Goal: Task Accomplishment & Management: Manage account settings

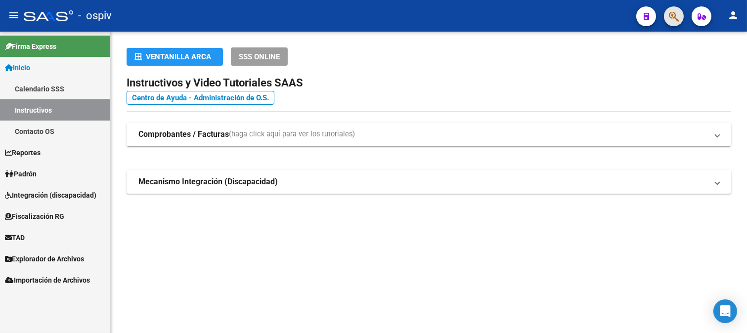
click at [673, 9] on span "button" at bounding box center [674, 16] width 10 height 20
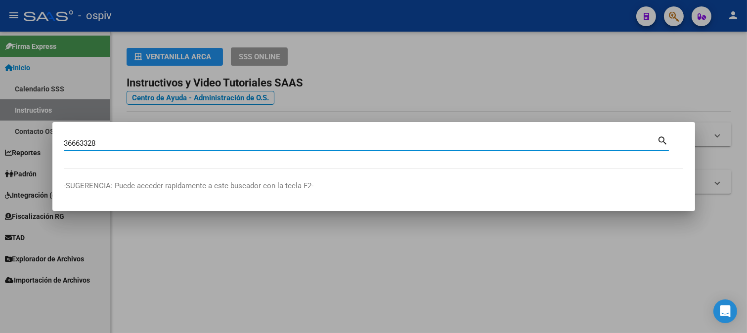
type input "36663328"
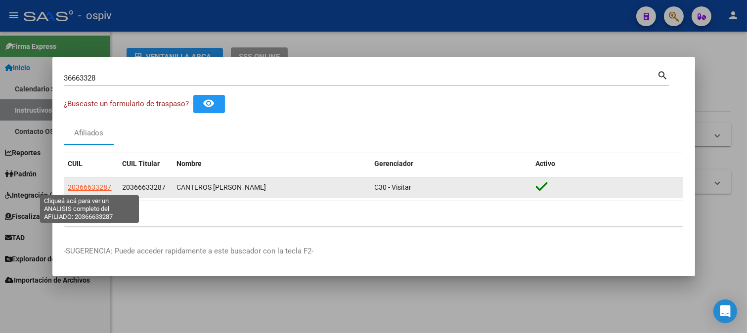
click at [101, 189] on span "20366633287" at bounding box center [90, 187] width 44 height 8
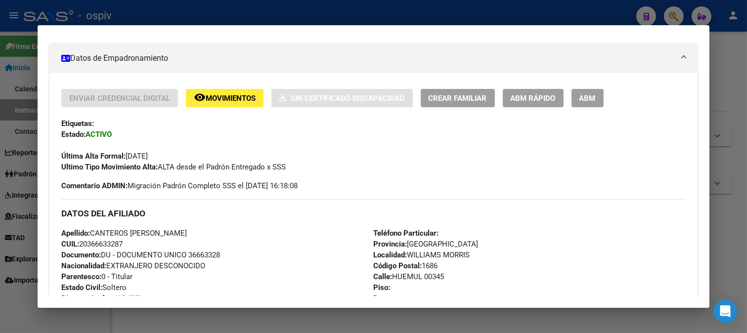
scroll to position [165, 0]
click at [590, 102] on span "ABM" at bounding box center [588, 99] width 16 height 9
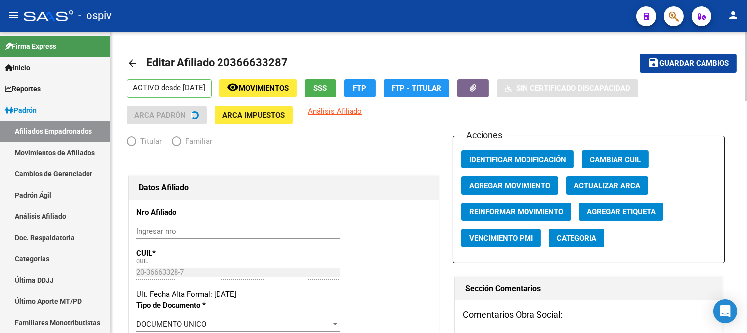
radio input "true"
type input "30-66837057-4"
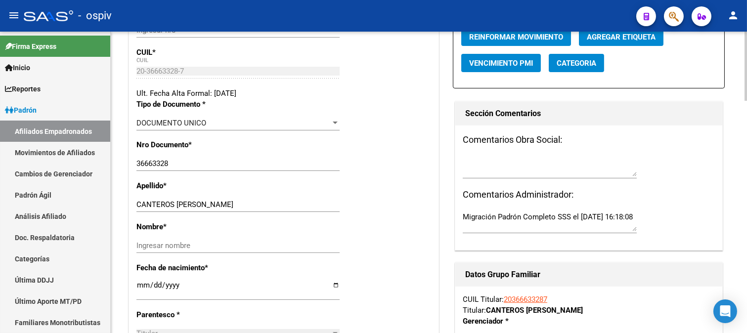
scroll to position [220, 0]
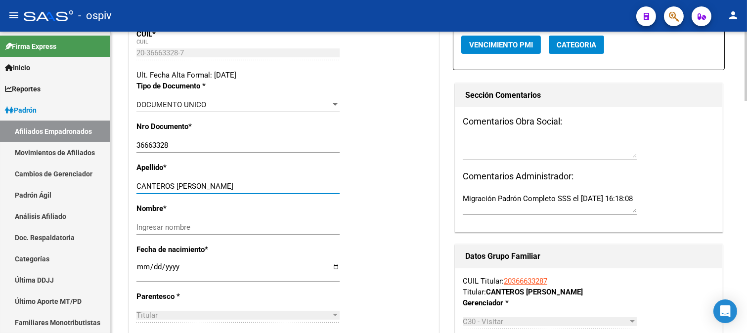
drag, startPoint x: 176, startPoint y: 188, endPoint x: 255, endPoint y: 188, distance: 79.6
click at [255, 188] on input "CANTEROS [PERSON_NAME]" at bounding box center [238, 186] width 203 height 9
type input "CANTEROS"
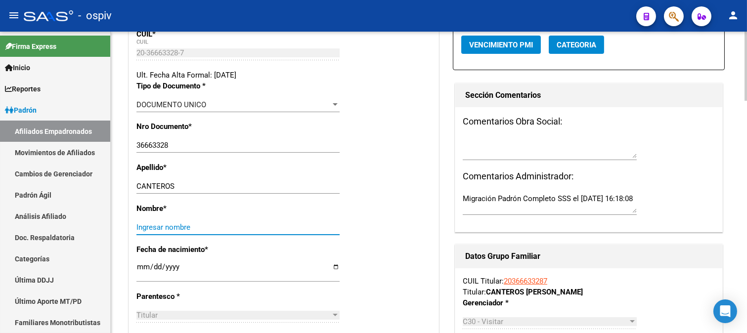
drag, startPoint x: 144, startPoint y: 228, endPoint x: 154, endPoint y: 228, distance: 9.9
click at [144, 228] on input "Ingresar nombre" at bounding box center [238, 227] width 203 height 9
paste input "[PERSON_NAME]"
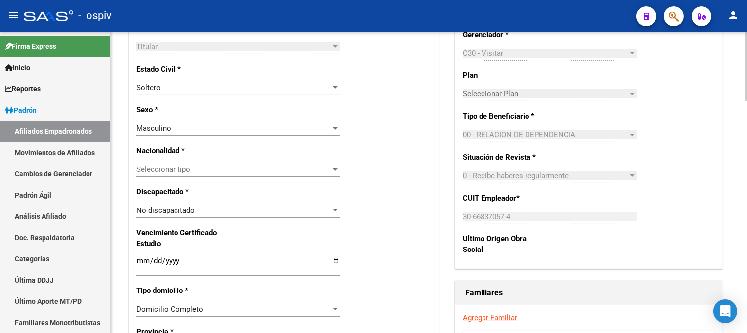
scroll to position [495, 0]
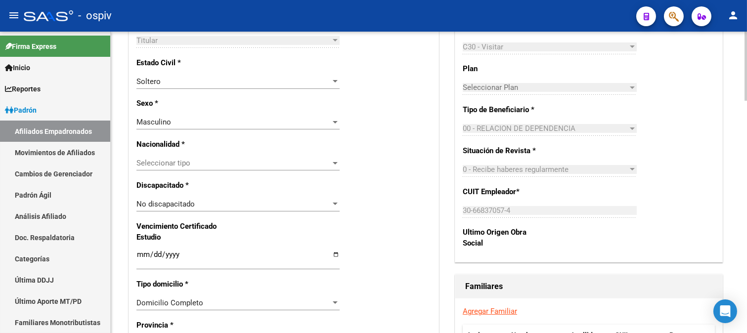
type input "[PERSON_NAME]"
click at [183, 166] on span "Seleccionar tipo" at bounding box center [234, 163] width 194 height 9
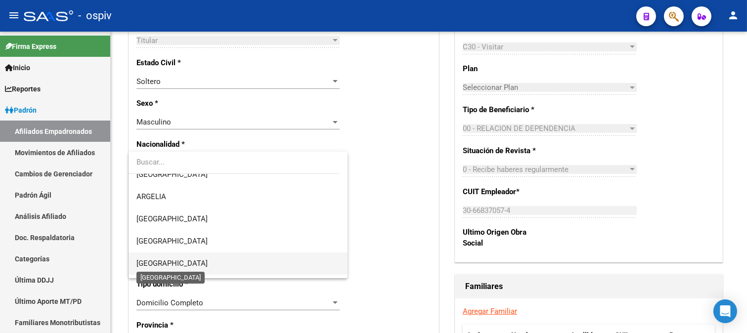
scroll to position [110, 0]
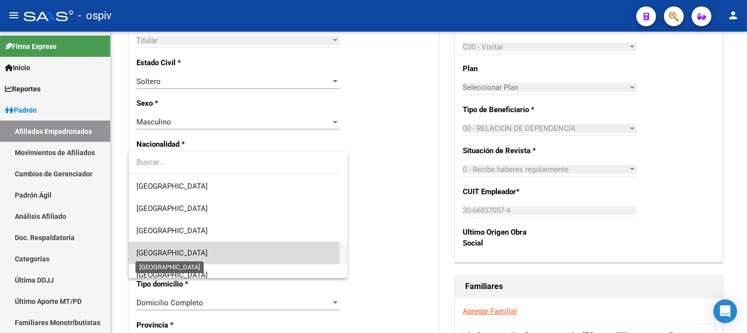
click at [157, 254] on span "[GEOGRAPHIC_DATA]" at bounding box center [172, 253] width 71 height 9
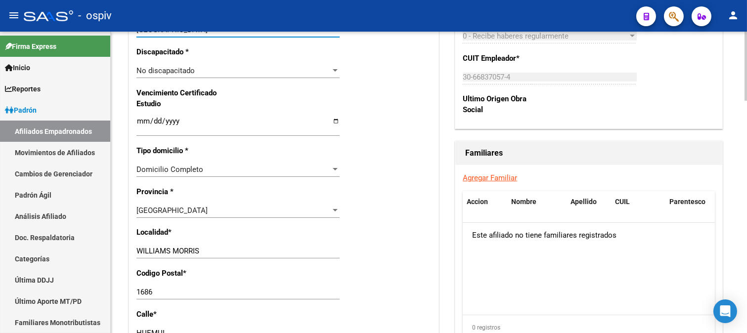
scroll to position [659, 0]
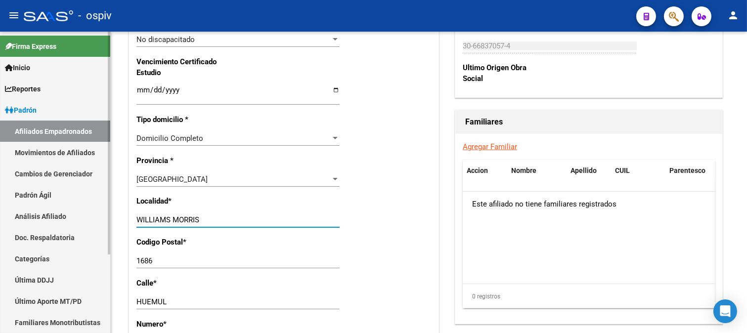
drag, startPoint x: 211, startPoint y: 223, endPoint x: 94, endPoint y: 211, distance: 116.9
click at [94, 211] on mat-sidenav-container "Firma Express Inicio Calendario SSS Instructivos Contacto OS Reportes Padrón Tr…" at bounding box center [373, 183] width 747 height 302
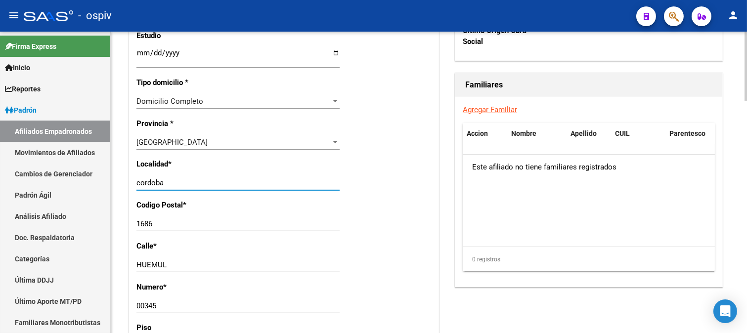
scroll to position [714, 0]
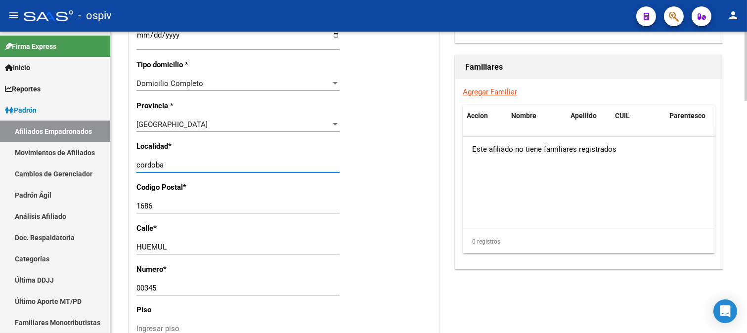
type input "cordoba"
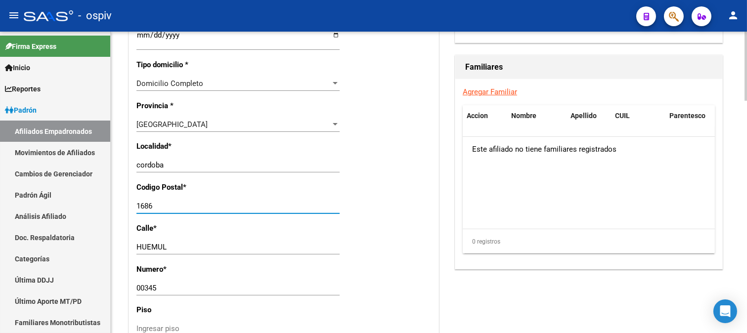
drag, startPoint x: 160, startPoint y: 204, endPoint x: 118, endPoint y: 206, distance: 42.1
type input "5000"
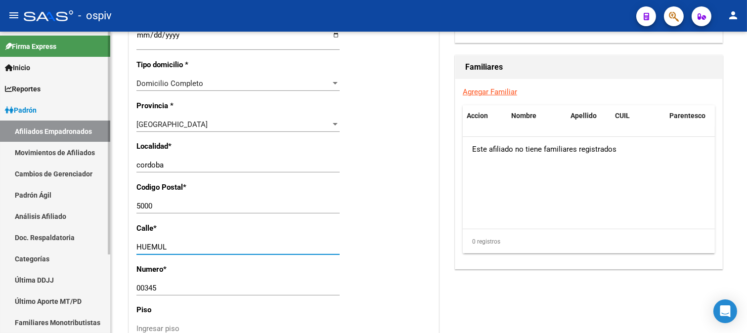
drag, startPoint x: 169, startPoint y: 243, endPoint x: 97, endPoint y: 240, distance: 71.8
click at [97, 240] on mat-sidenav-container "Firma Express Inicio Calendario SSS Instructivos Contacto OS Reportes Padrón Tr…" at bounding box center [373, 183] width 747 height 302
type input "AV. [PERSON_NAME] Y CIRCUNVALACION"
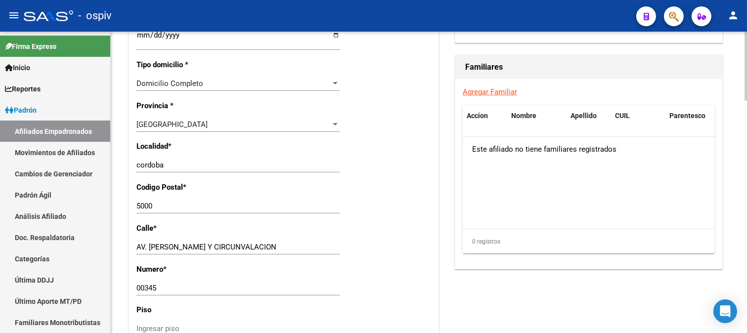
drag, startPoint x: 189, startPoint y: 279, endPoint x: 130, endPoint y: 295, distance: 61.6
click at [130, 295] on div "Nro Afiliado Ingresar nro CUIL * 20-36663328-7 CUIL ARCA Padrón Ult. Fecha Alta…" at bounding box center [284, 22] width 310 height 1072
click at [160, 282] on div "00345 Ingresar nro" at bounding box center [238, 288] width 203 height 15
drag, startPoint x: 161, startPoint y: 283, endPoint x: 124, endPoint y: 289, distance: 37.1
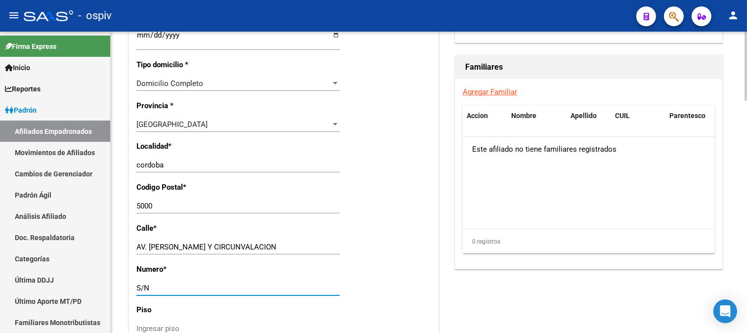
type input "S/N"
click at [202, 124] on div "[GEOGRAPHIC_DATA]" at bounding box center [234, 124] width 194 height 9
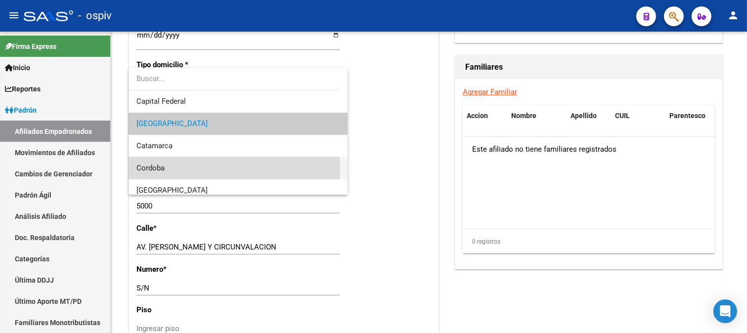
click at [179, 172] on span "Cordoba" at bounding box center [238, 168] width 203 height 22
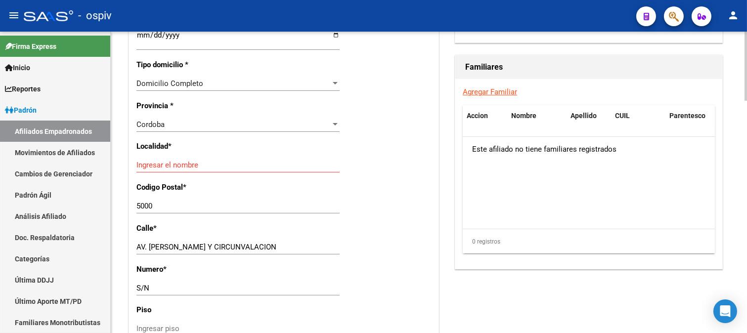
click at [196, 172] on div "Ingresar el nombre" at bounding box center [238, 165] width 203 height 15
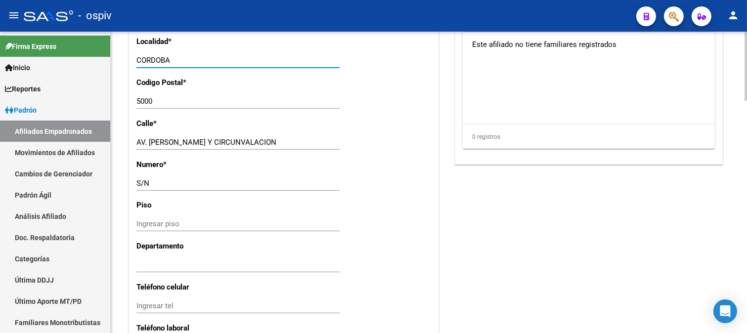
scroll to position [879, 0]
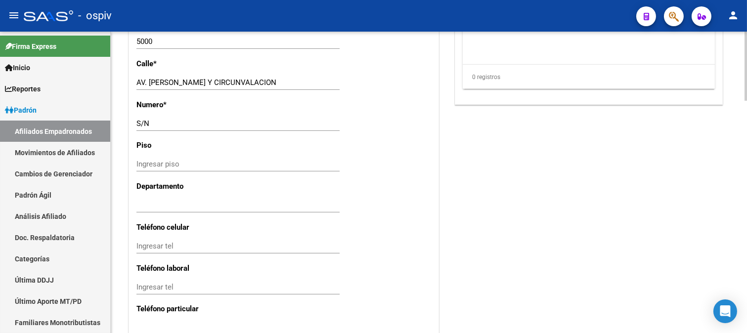
type input "CORDOBA"
click at [178, 244] on input "Ingresar tel" at bounding box center [238, 246] width 203 height 9
type input "3512184389"
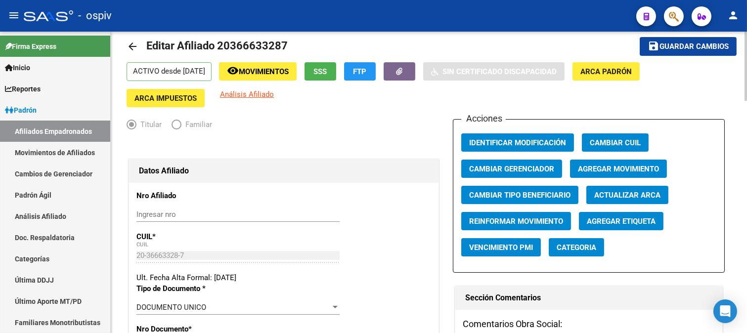
scroll to position [0, 0]
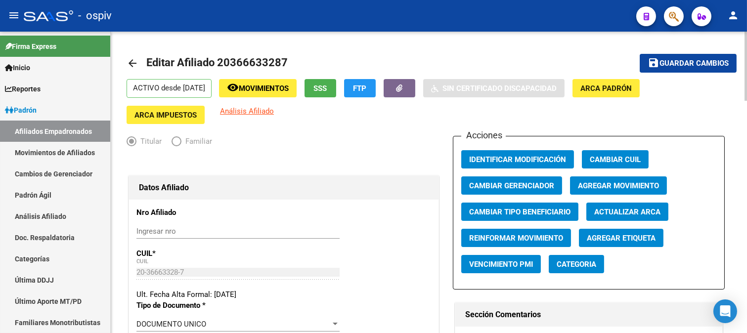
click at [703, 62] on span "Guardar cambios" at bounding box center [694, 63] width 69 height 9
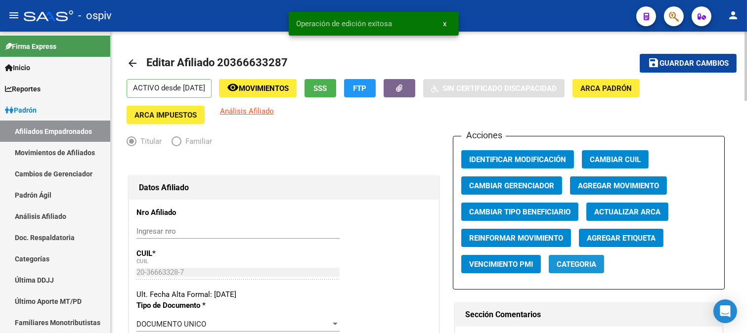
click at [593, 265] on span "Categoria" at bounding box center [577, 264] width 40 height 9
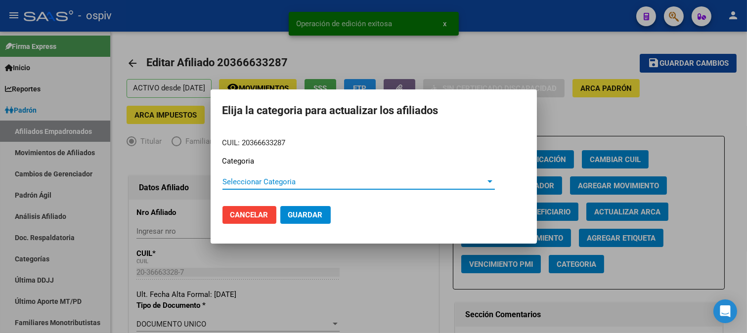
click at [261, 184] on span "Seleccionar Categoria" at bounding box center [355, 182] width 264 height 9
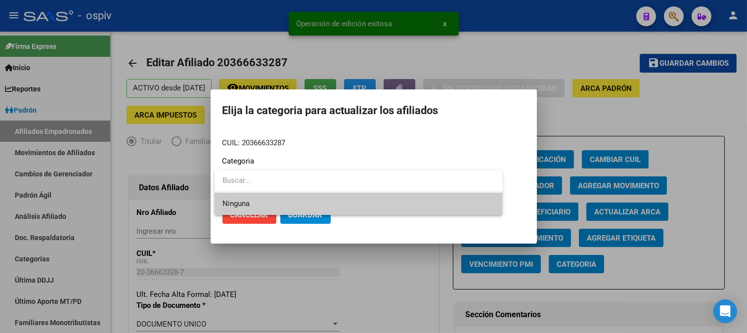
click at [253, 182] on input "dropdown search" at bounding box center [359, 181] width 288 height 22
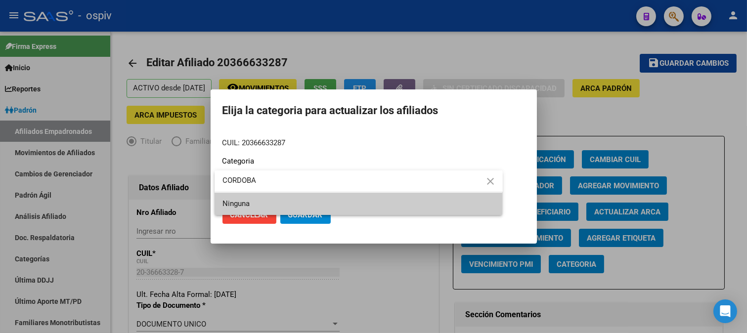
type input "CORDOBA"
click at [294, 219] on div at bounding box center [373, 166] width 747 height 333
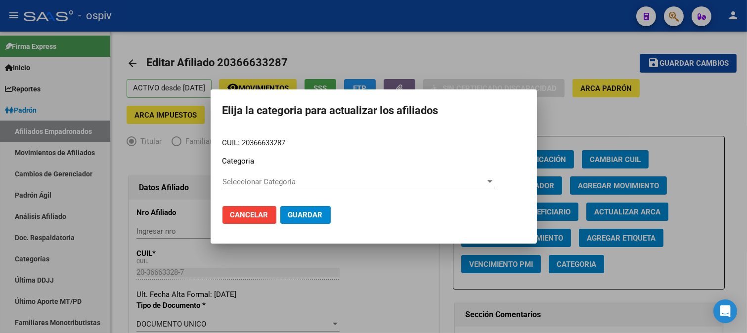
click at [294, 219] on span "Guardar" at bounding box center [305, 215] width 35 height 9
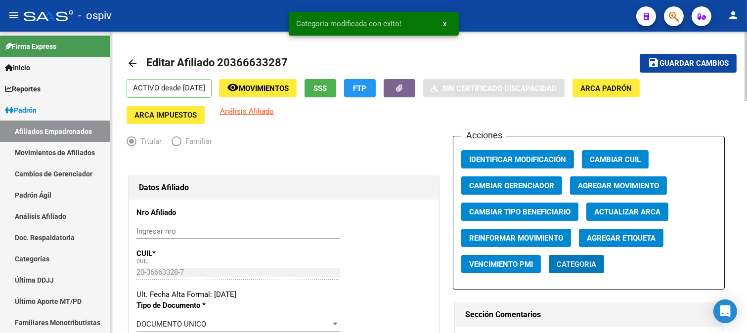
click at [589, 271] on button "Categoria" at bounding box center [576, 264] width 55 height 18
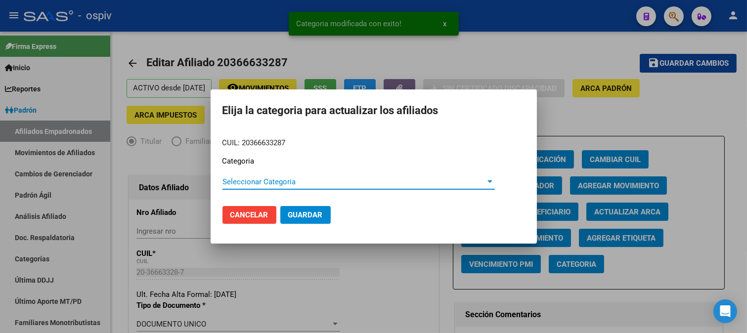
click at [236, 176] on div "Seleccionar Categoria Seleccionar Categoria" at bounding box center [359, 182] width 273 height 15
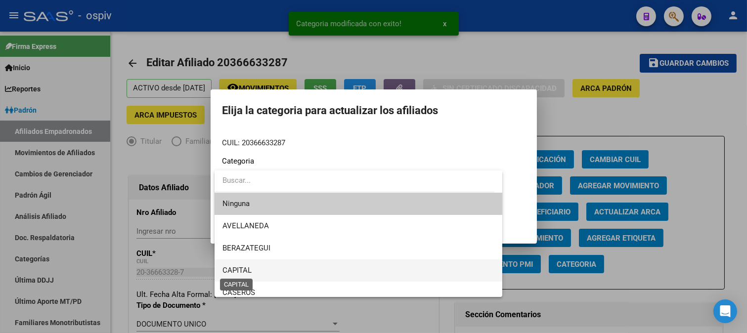
scroll to position [55, 0]
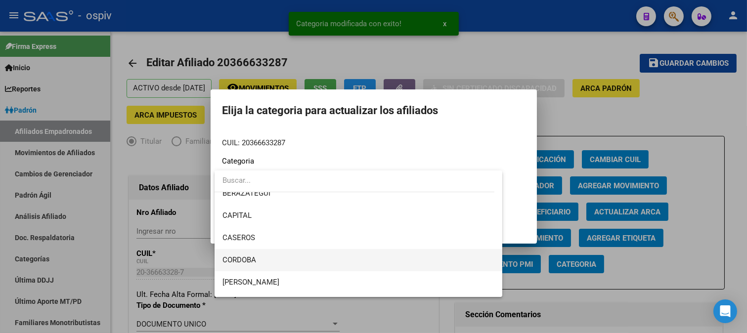
click at [236, 266] on span "CORDOBA" at bounding box center [359, 260] width 273 height 22
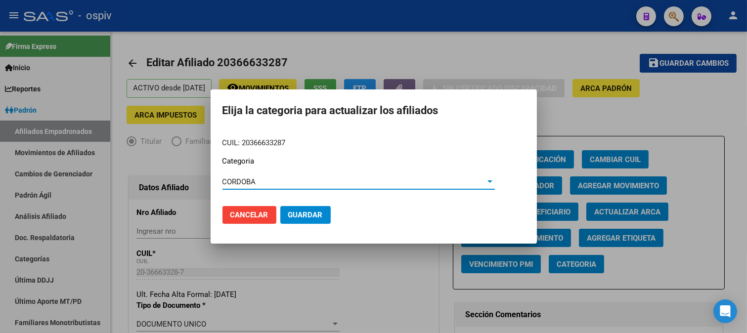
drag, startPoint x: 295, startPoint y: 215, endPoint x: 314, endPoint y: 214, distance: 18.3
click at [296, 214] on span "Guardar" at bounding box center [305, 215] width 35 height 9
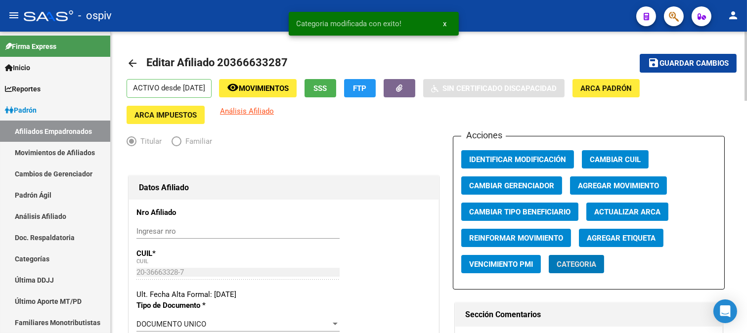
click at [649, 238] on span "Agregar Etiqueta" at bounding box center [621, 238] width 69 height 9
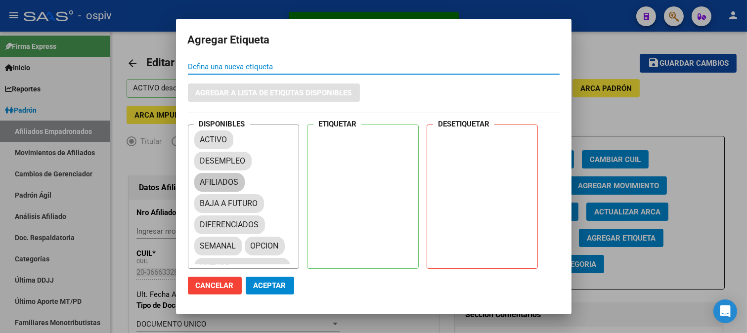
drag, startPoint x: 223, startPoint y: 180, endPoint x: 390, endPoint y: 171, distance: 167.4
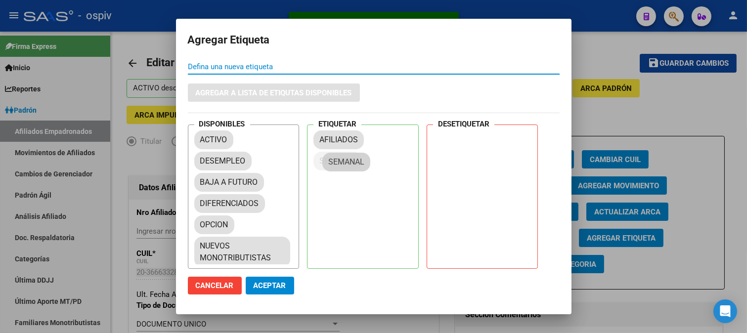
drag, startPoint x: 225, startPoint y: 226, endPoint x: 348, endPoint y: 160, distance: 139.8
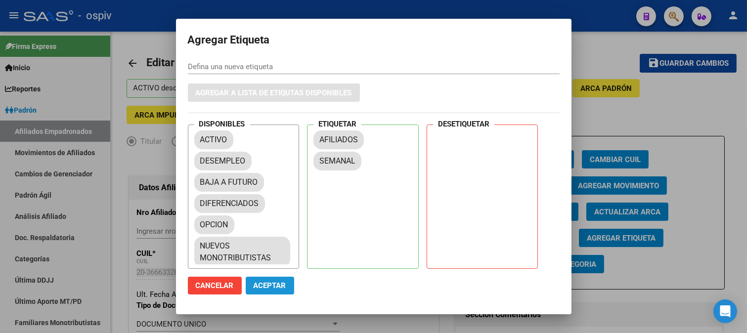
click at [261, 288] on span "Aceptar" at bounding box center [270, 285] width 33 height 9
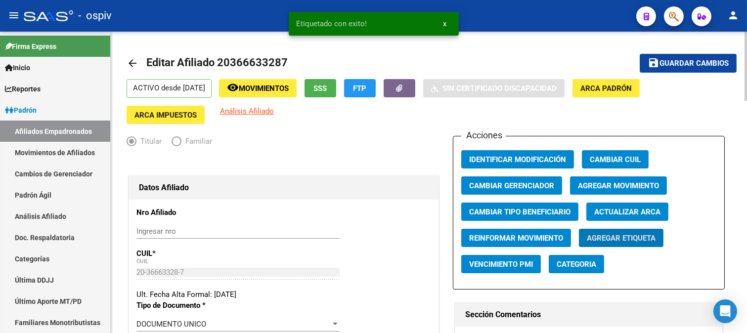
click at [241, 115] on span "Análisis Afiliado" at bounding box center [247, 111] width 54 height 9
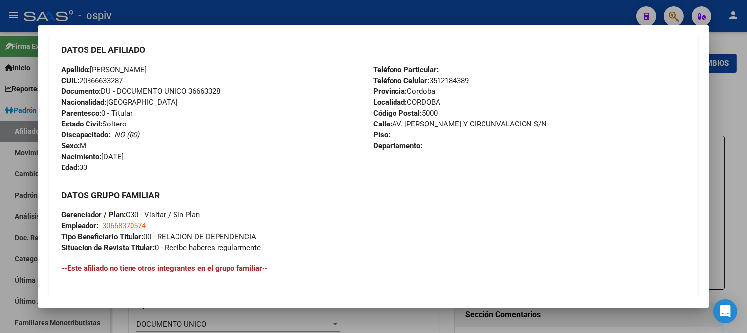
scroll to position [301, 0]
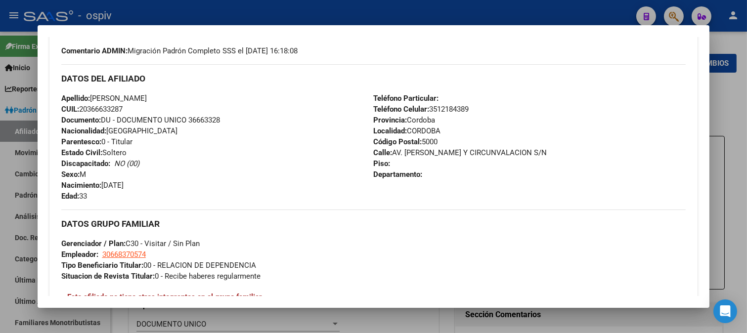
drag, startPoint x: 91, startPoint y: 97, endPoint x: 189, endPoint y: 97, distance: 97.9
click at [147, 97] on span "Apellido: [PERSON_NAME]" at bounding box center [104, 98] width 86 height 9
copy span "[PERSON_NAME]"
click at [8, 26] on div at bounding box center [373, 166] width 747 height 333
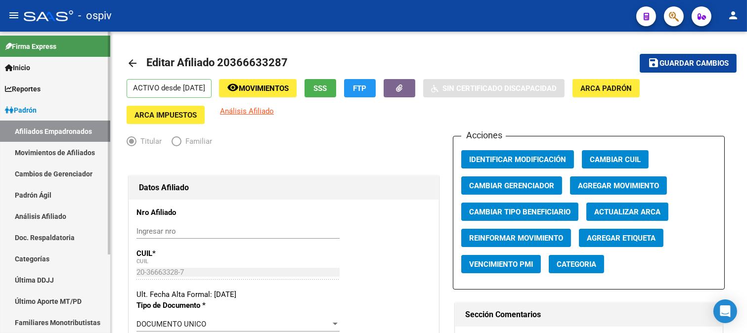
click at [46, 107] on link "Padrón" at bounding box center [55, 109] width 110 height 21
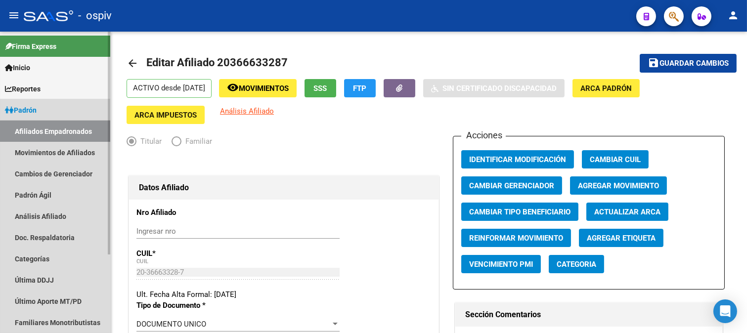
click at [35, 131] on link "Afiliados Empadronados" at bounding box center [55, 131] width 110 height 21
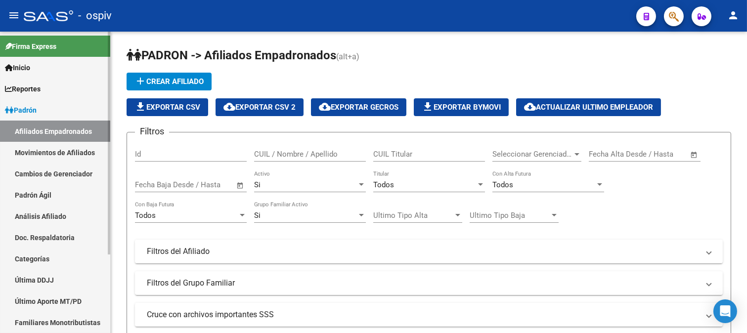
click at [63, 129] on link "Afiliados Empadronados" at bounding box center [55, 131] width 110 height 21
click at [677, 19] on icon "button" at bounding box center [674, 16] width 10 height 11
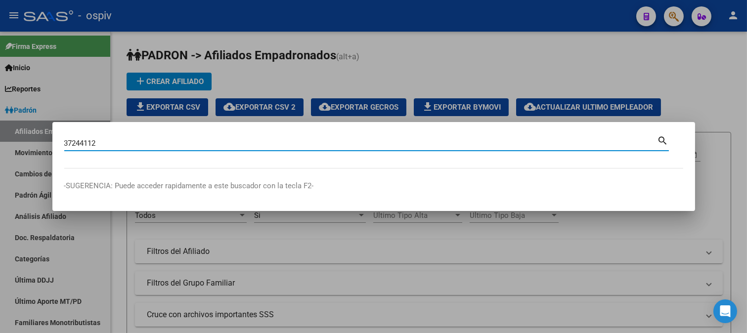
type input "37244112"
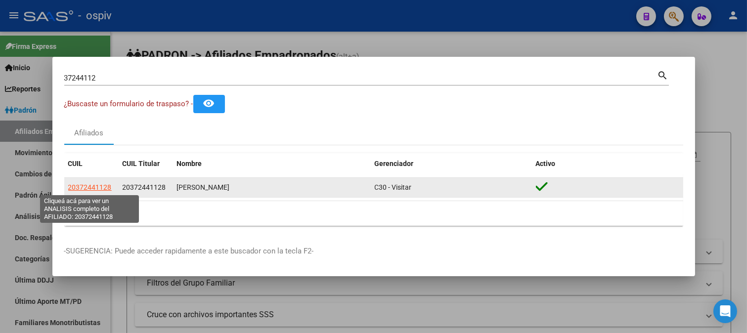
click at [91, 190] on span "20372441128" at bounding box center [90, 187] width 44 height 8
type textarea "20372441128"
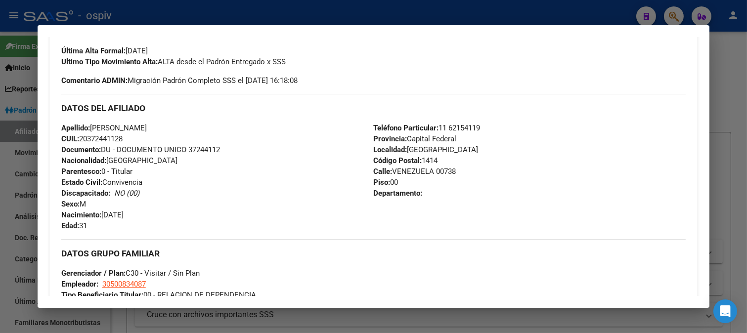
scroll to position [274, 0]
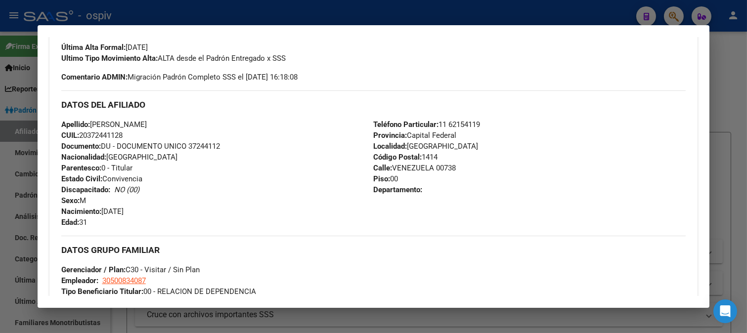
drag, startPoint x: 131, startPoint y: 134, endPoint x: 82, endPoint y: 136, distance: 49.0
click at [82, 136] on div "Apellido: [PERSON_NAME]: 20372441128 Documento: DU - DOCUMENTO UNICO 37244112 N…" at bounding box center [217, 173] width 313 height 109
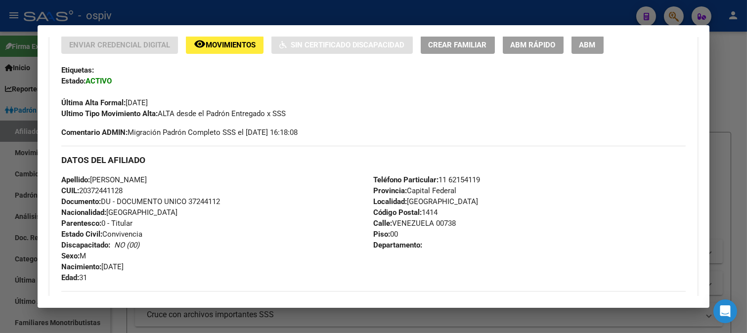
scroll to position [220, 0]
click at [92, 189] on span "CUIL: 20372441128" at bounding box center [91, 190] width 61 height 9
drag, startPoint x: 90, startPoint y: 190, endPoint x: 121, endPoint y: 190, distance: 31.2
click at [121, 190] on span "CUIL: 20372441128" at bounding box center [91, 190] width 61 height 9
copy span "37244112"
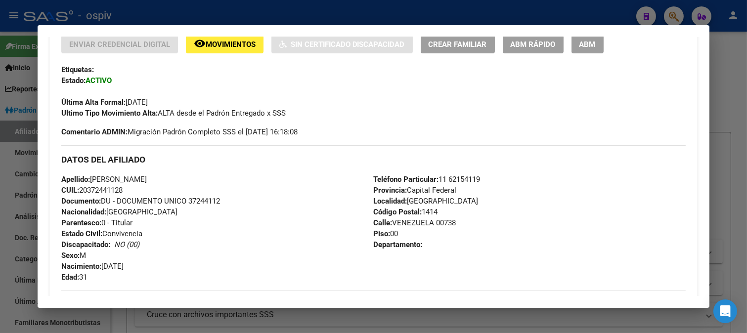
click at [128, 193] on div "Apellido: [PERSON_NAME]: 20372441128 Documento: DU - DOCUMENTO UNICO 37244112 N…" at bounding box center [217, 228] width 313 height 109
drag, startPoint x: 130, startPoint y: 189, endPoint x: 82, endPoint y: 191, distance: 48.5
click at [82, 191] on div "Apellido: [PERSON_NAME]: 20372441128 Documento: DU - DOCUMENTO UNICO 37244112 N…" at bounding box center [217, 228] width 313 height 109
copy span "20372441128"
click at [578, 171] on div "DATOS DEL AFILIADO" at bounding box center [373, 159] width 625 height 29
